Goal: Task Accomplishment & Management: Use online tool/utility

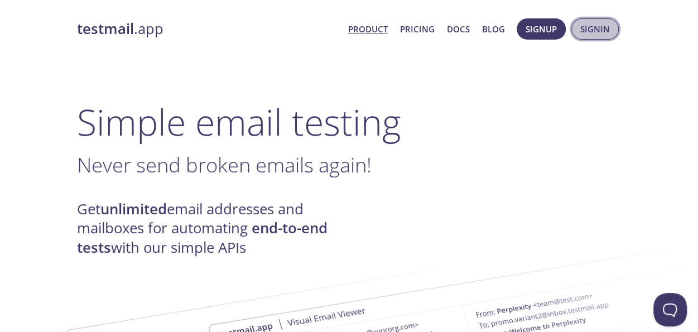
click at [599, 35] on span "Signin" at bounding box center [596, 29] width 30 height 15
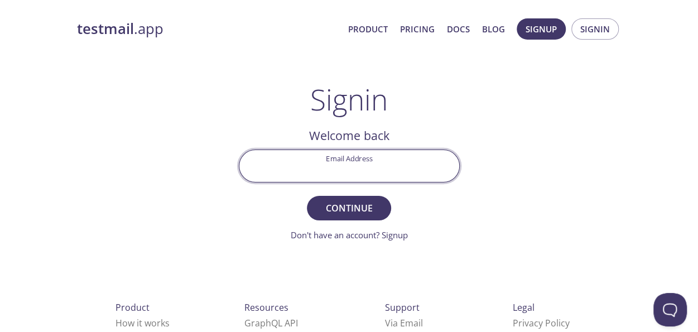
click at [348, 172] on input "Email Address" at bounding box center [349, 166] width 220 height 32
type input "[EMAIL_ADDRESS][DOMAIN_NAME]"
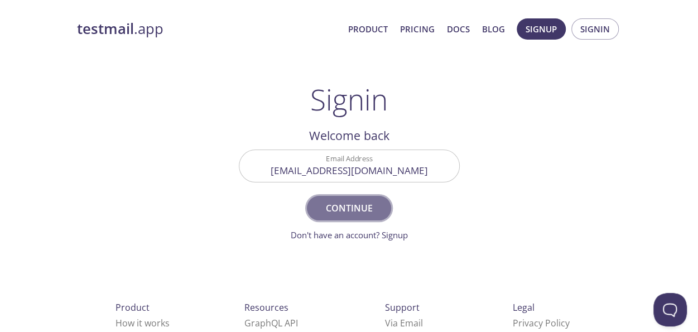
click at [337, 210] on span "Continue" at bounding box center [348, 208] width 59 height 16
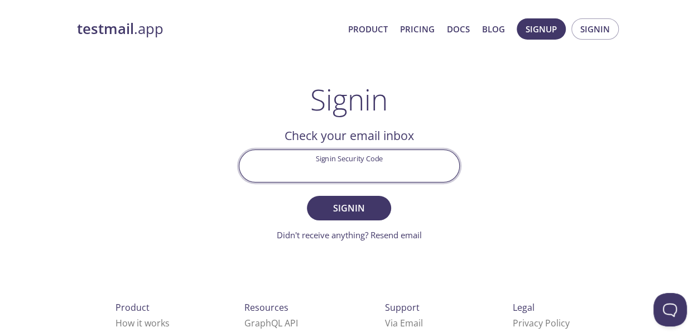
click at [312, 165] on input "Signin Security Code" at bounding box center [349, 166] width 220 height 32
paste input "RDJ1MEV"
type input "RDJ1MEV"
click at [331, 206] on span "Signin" at bounding box center [348, 208] width 59 height 16
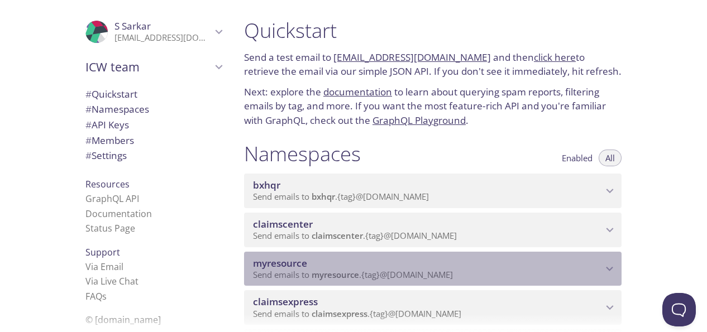
click at [566, 262] on span "myresource" at bounding box center [427, 263] width 349 height 12
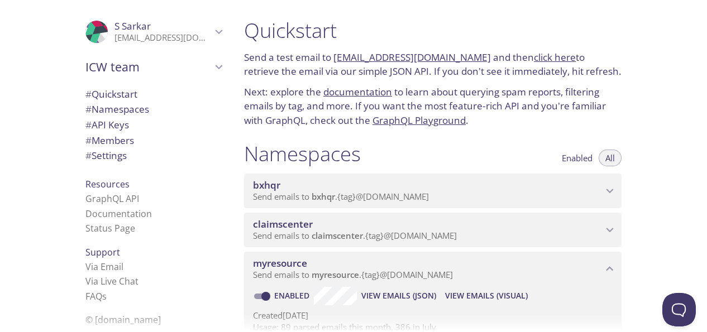
click at [477, 293] on span "View Emails (Visual)" at bounding box center [486, 295] width 83 height 13
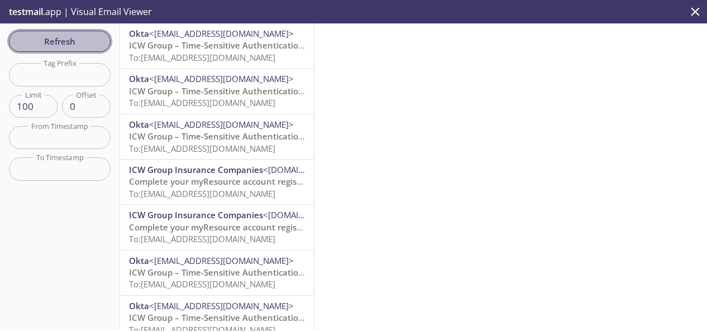
click at [54, 37] on span "Refresh" at bounding box center [60, 41] width 84 height 15
click at [50, 37] on span "Refresh" at bounding box center [60, 41] width 84 height 15
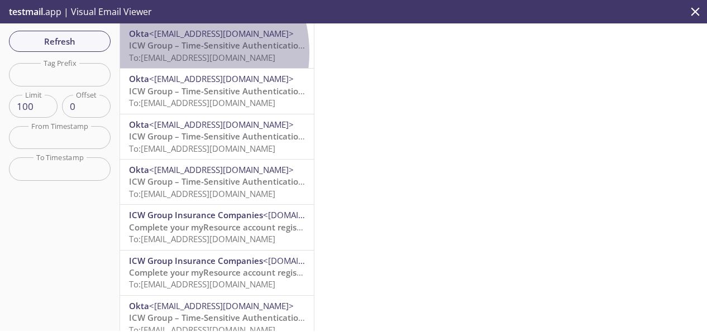
click at [175, 52] on span "To: [EMAIL_ADDRESS][DOMAIN_NAME]" at bounding box center [202, 57] width 146 height 11
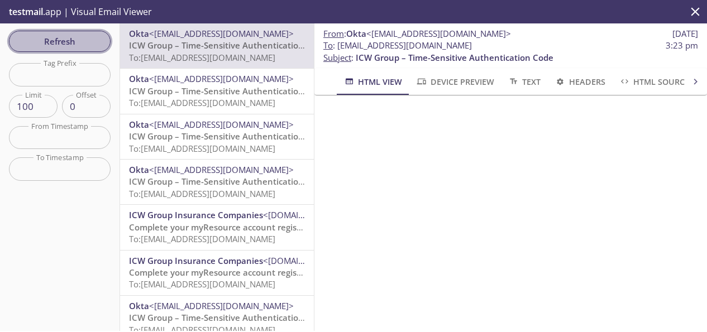
click at [89, 37] on span "Refresh" at bounding box center [60, 41] width 84 height 15
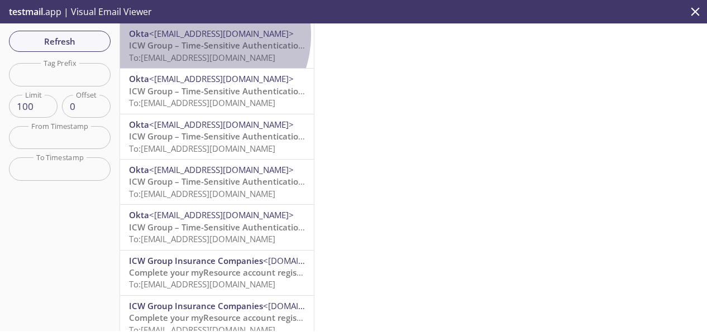
click at [197, 35] on span "<[EMAIL_ADDRESS][DOMAIN_NAME]>" at bounding box center [221, 33] width 145 height 11
